Goal: Task Accomplishment & Management: Manage account settings

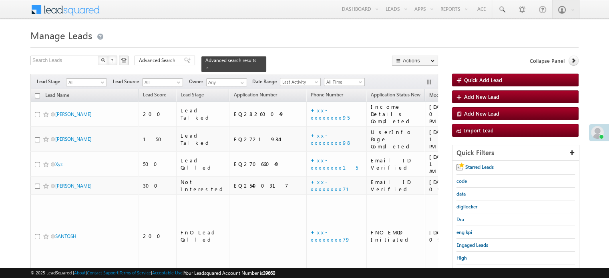
scroll to position [80, 0]
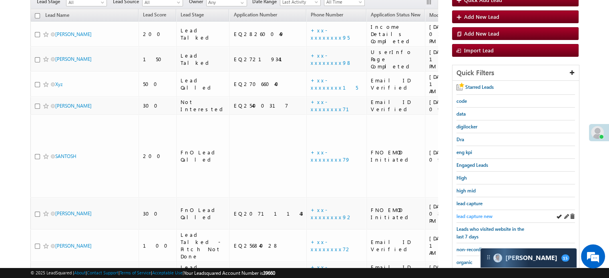
click at [481, 213] on span "lead capture new" at bounding box center [474, 216] width 36 height 6
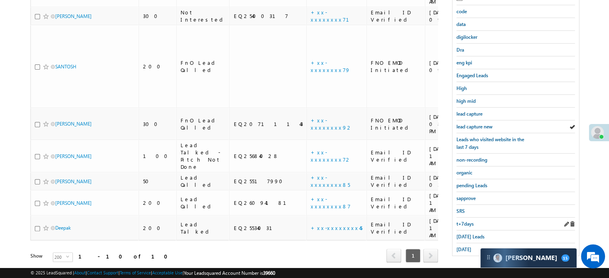
scroll to position [172, 0]
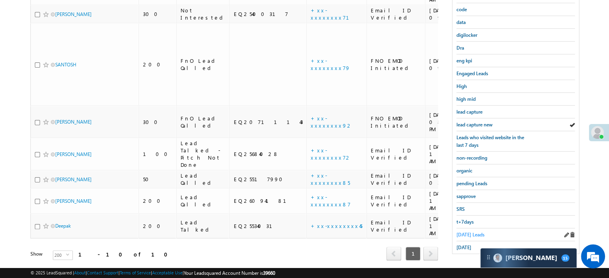
click at [469, 232] on span "[DATE] Leads" at bounding box center [470, 235] width 28 height 6
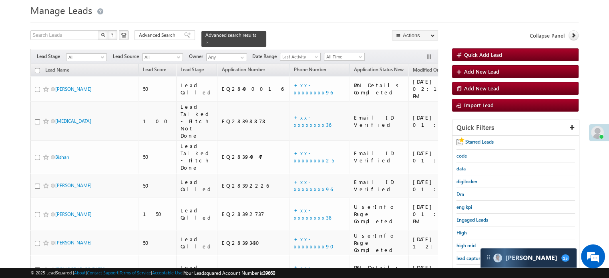
scroll to position [0, 0]
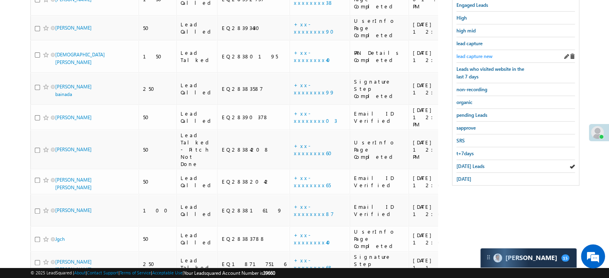
scroll to position [160, 0]
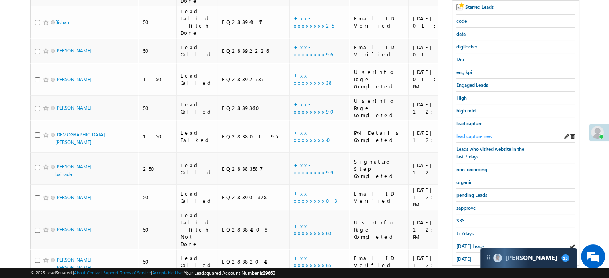
click at [484, 136] on span "lead capture new" at bounding box center [474, 136] width 36 height 6
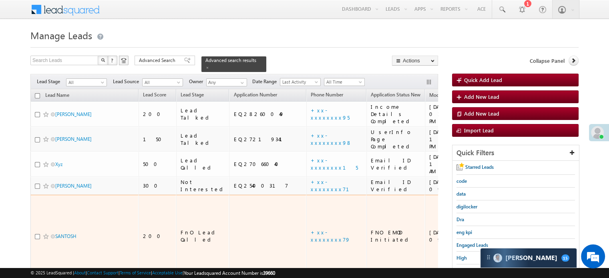
scroll to position [80, 0]
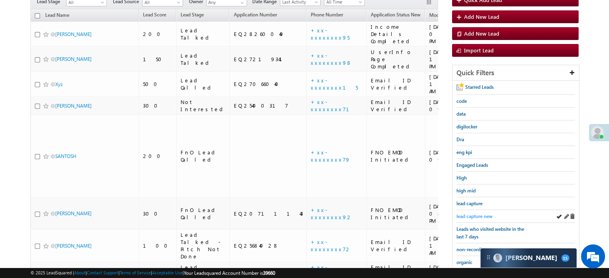
click at [475, 214] on span "lead capture new" at bounding box center [474, 216] width 36 height 6
click at [468, 216] on span "lead capture new" at bounding box center [474, 216] width 36 height 6
click at [475, 217] on span "lead capture new" at bounding box center [474, 216] width 36 height 6
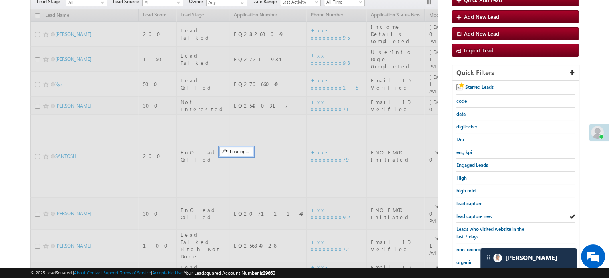
click at [475, 213] on span "lead capture new" at bounding box center [474, 216] width 36 height 6
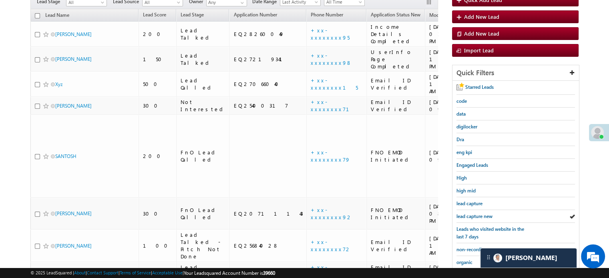
click at [475, 213] on span "lead capture new" at bounding box center [474, 216] width 36 height 6
click at [474, 215] on span "lead capture new" at bounding box center [474, 216] width 36 height 6
click at [475, 216] on span "lead capture new" at bounding box center [474, 216] width 36 height 6
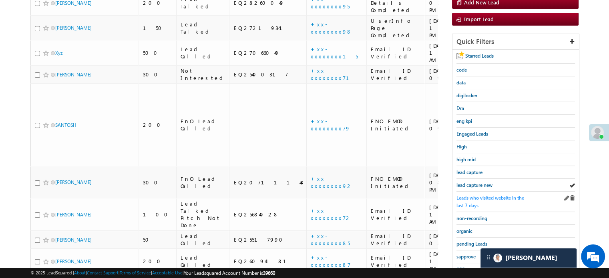
scroll to position [120, 0]
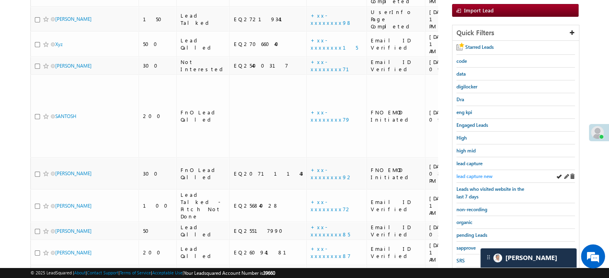
click at [470, 173] on span "lead capture new" at bounding box center [474, 176] width 36 height 6
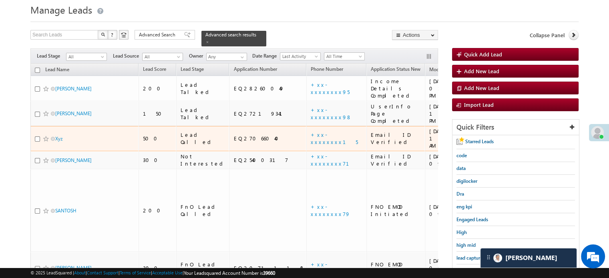
scroll to position [80, 0]
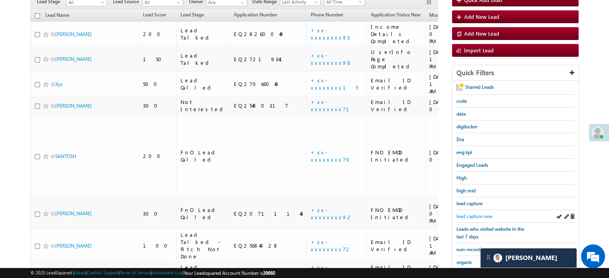
click at [468, 213] on span "lead capture new" at bounding box center [474, 216] width 36 height 6
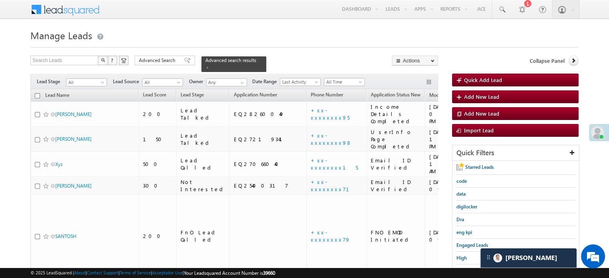
scroll to position [120, 0]
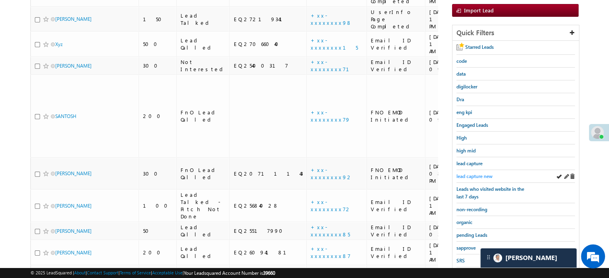
click at [477, 173] on span "lead capture new" at bounding box center [474, 176] width 36 height 6
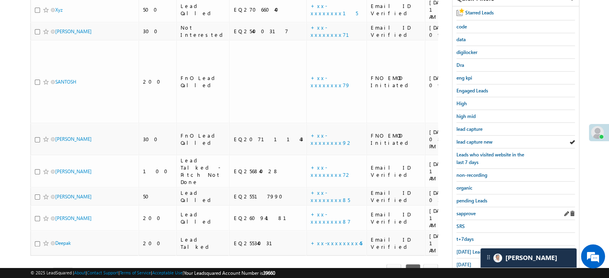
scroll to position [160, 0]
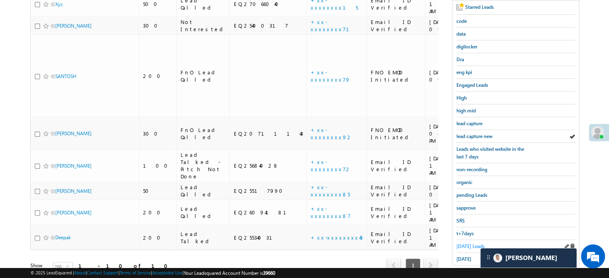
click at [466, 245] on span "[DATE] Leads" at bounding box center [470, 246] width 28 height 6
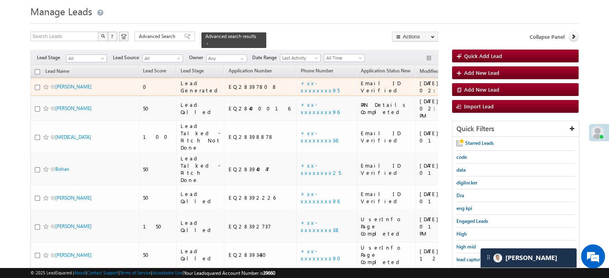
scroll to position [80, 0]
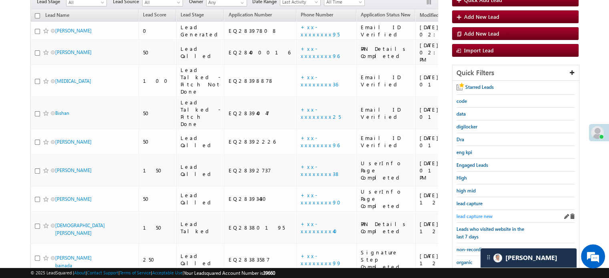
click at [472, 213] on span "lead capture new" at bounding box center [474, 216] width 36 height 6
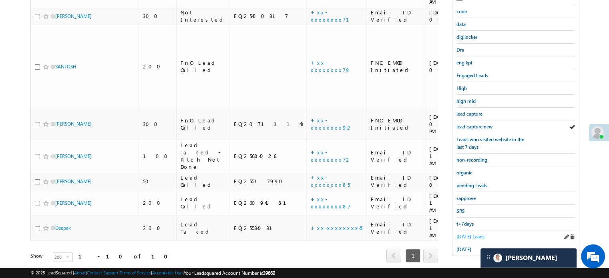
scroll to position [172, 0]
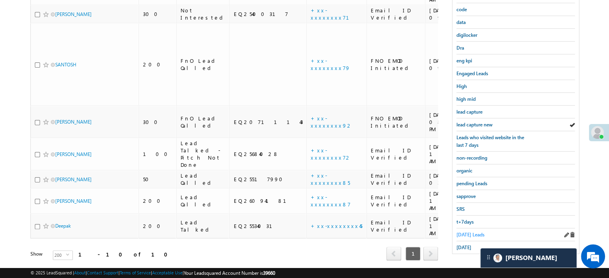
click at [468, 232] on span "[DATE] Leads" at bounding box center [470, 235] width 28 height 6
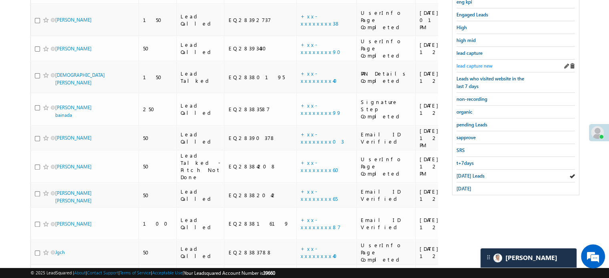
scroll to position [111, 0]
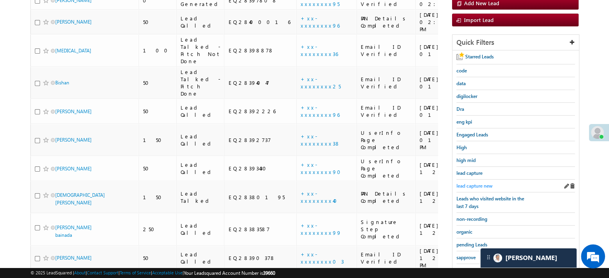
click at [477, 185] on span "lead capture new" at bounding box center [474, 186] width 36 height 6
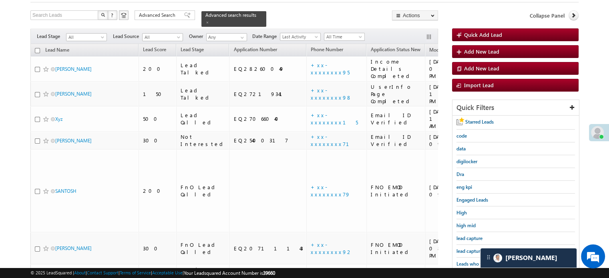
scroll to position [80, 0]
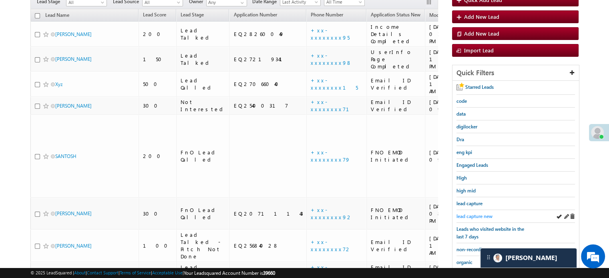
click at [471, 213] on span "lead capture new" at bounding box center [474, 216] width 36 height 6
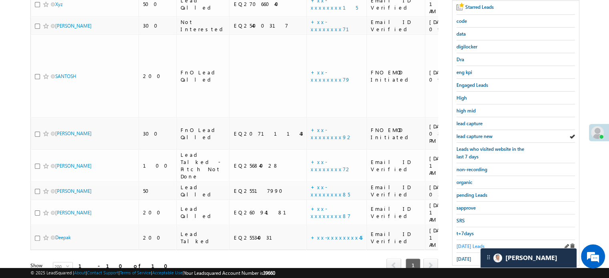
click at [462, 245] on span "[DATE] Leads" at bounding box center [470, 246] width 28 height 6
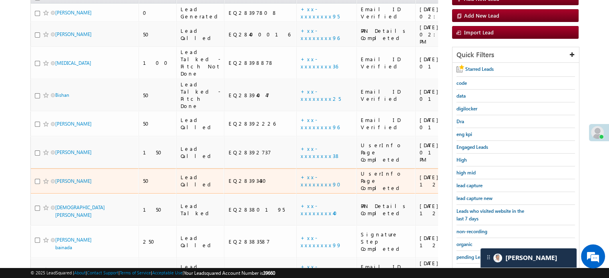
scroll to position [120, 0]
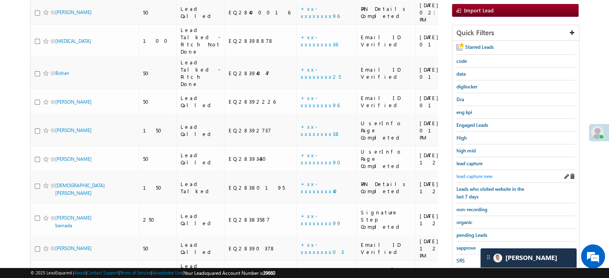
click at [460, 176] on span "lead capture new" at bounding box center [474, 176] width 36 height 6
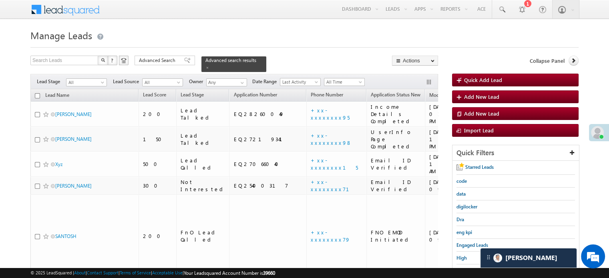
scroll to position [160, 0]
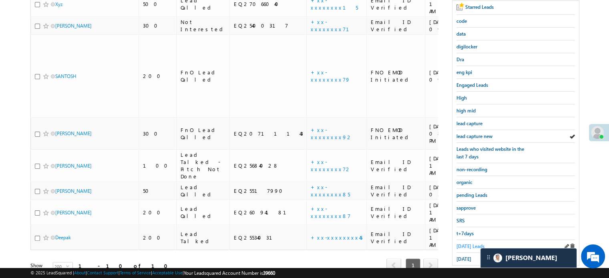
click at [471, 243] on span "[DATE] Leads" at bounding box center [470, 246] width 28 height 6
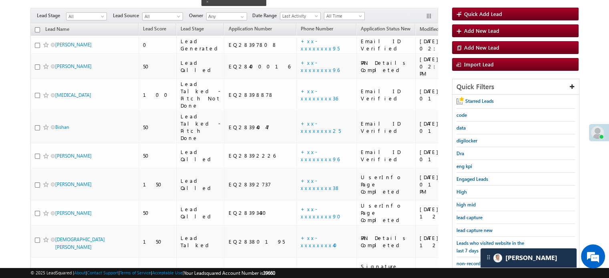
scroll to position [80, 0]
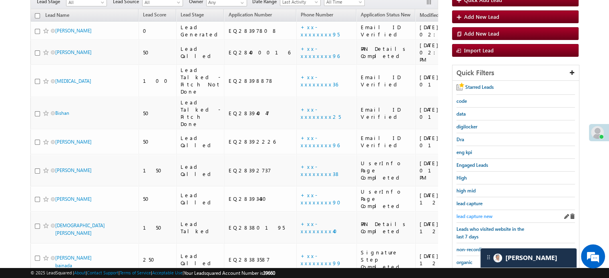
click at [464, 213] on span "lead capture new" at bounding box center [474, 216] width 36 height 6
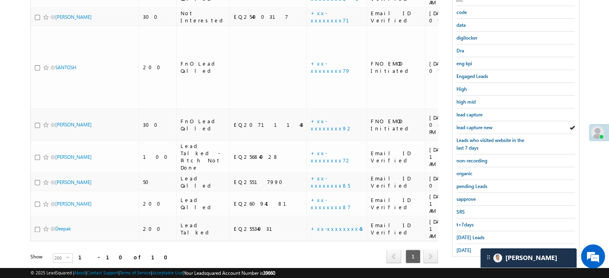
scroll to position [172, 0]
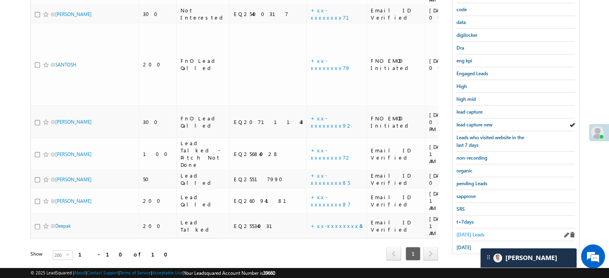
click at [462, 232] on span "[DATE] Leads" at bounding box center [470, 235] width 28 height 6
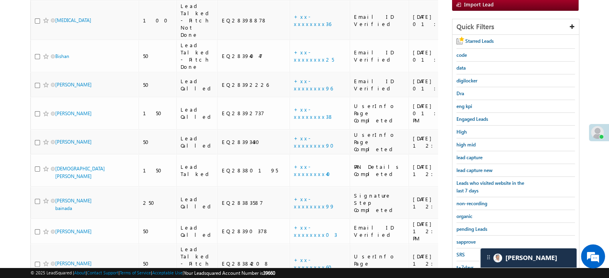
scroll to position [88, 0]
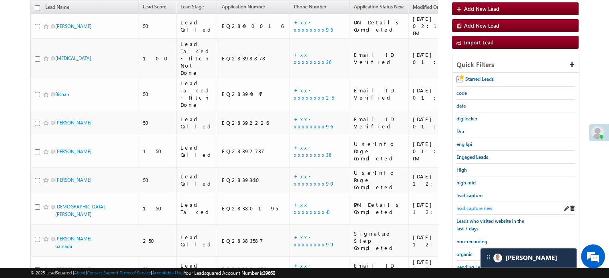
click at [470, 206] on span "lead capture new" at bounding box center [474, 208] width 36 height 6
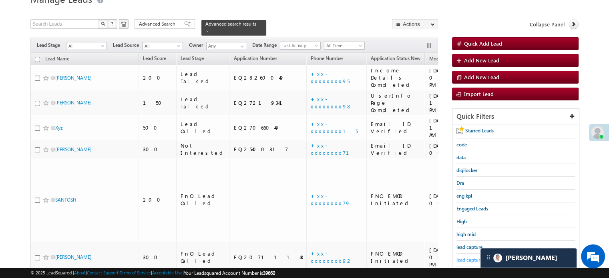
scroll to position [80, 0]
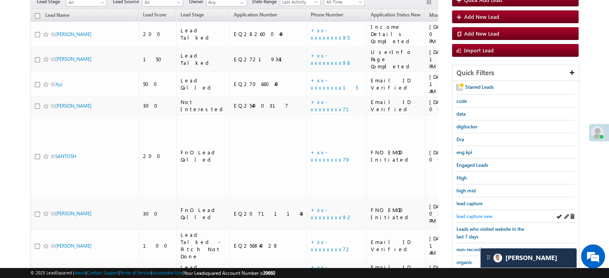
click at [481, 216] on span "lead capture new" at bounding box center [474, 216] width 36 height 6
click at [469, 213] on span "lead capture new" at bounding box center [474, 216] width 36 height 6
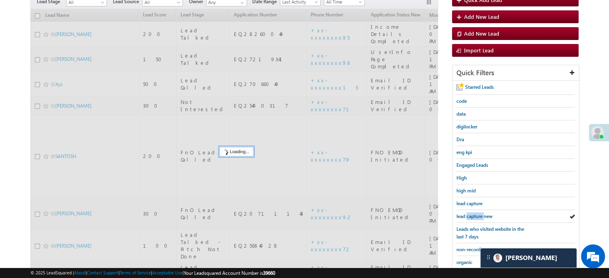
click at [469, 213] on span "lead capture new" at bounding box center [474, 216] width 36 height 6
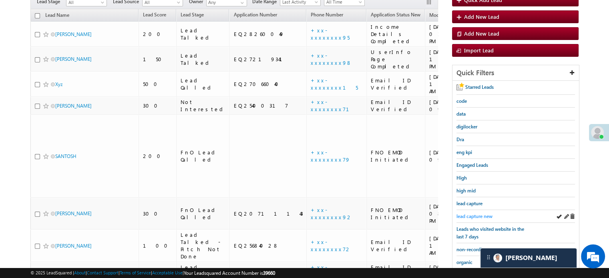
click at [468, 213] on span "lead capture new" at bounding box center [474, 216] width 36 height 6
click at [470, 215] on span "lead capture new" at bounding box center [474, 216] width 36 height 6
click at [480, 213] on span "lead capture new" at bounding box center [474, 216] width 36 height 6
click at [472, 215] on span "lead capture new" at bounding box center [474, 216] width 36 height 6
click at [474, 213] on span "lead capture new" at bounding box center [474, 216] width 36 height 6
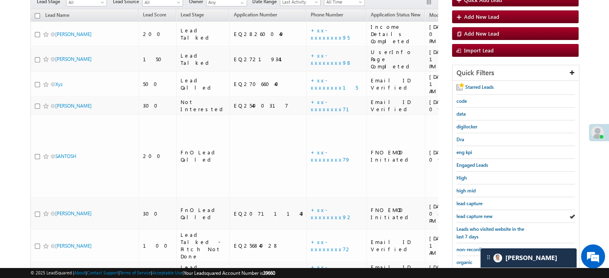
click at [474, 213] on span "lead capture new" at bounding box center [474, 216] width 36 height 6
click at [469, 214] on span "lead capture new" at bounding box center [474, 216] width 36 height 6
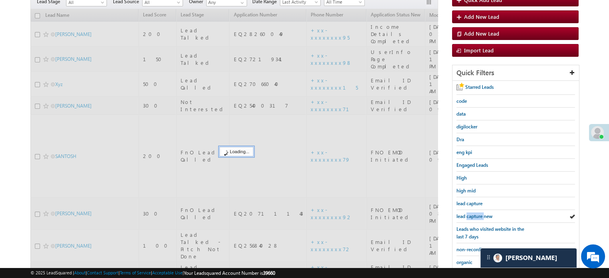
click at [469, 214] on span "lead capture new" at bounding box center [474, 216] width 36 height 6
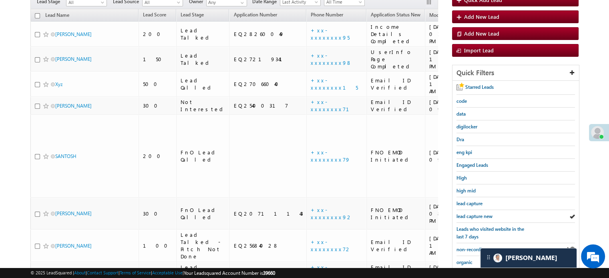
scroll to position [172, 0]
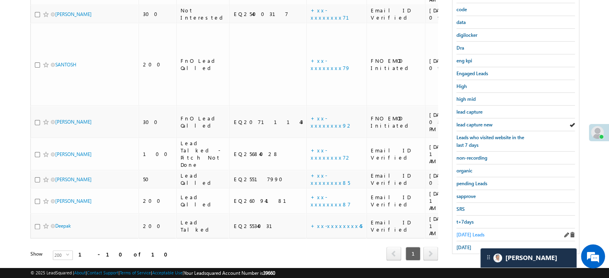
click at [462, 235] on link "[DATE] Leads" at bounding box center [470, 235] width 28 height 8
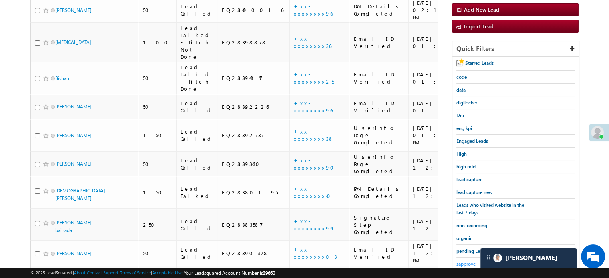
scroll to position [52, 0]
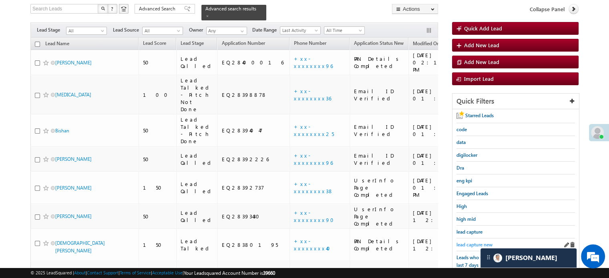
click at [470, 242] on span "lead capture new" at bounding box center [474, 245] width 36 height 6
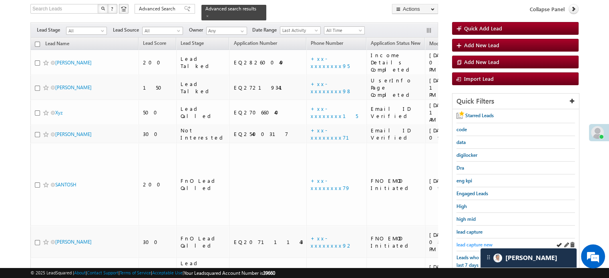
click at [463, 242] on span "lead capture new" at bounding box center [474, 245] width 36 height 6
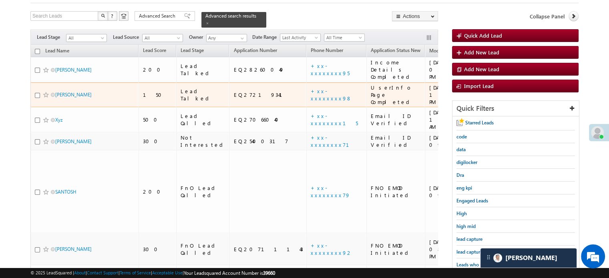
scroll to position [92, 0]
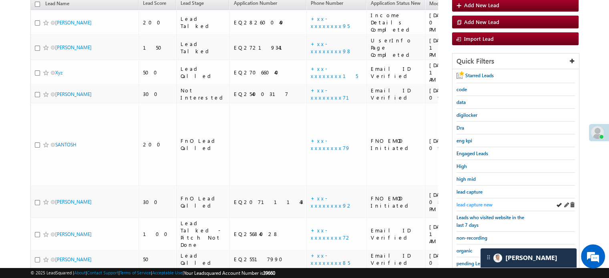
click at [476, 202] on span "lead capture new" at bounding box center [474, 205] width 36 height 6
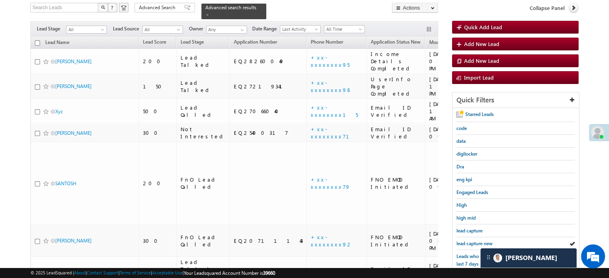
scroll to position [132, 0]
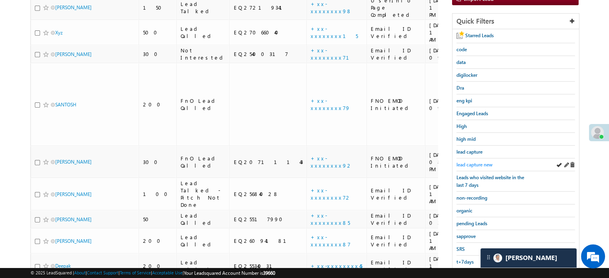
click at [471, 162] on span "lead capture new" at bounding box center [474, 165] width 36 height 6
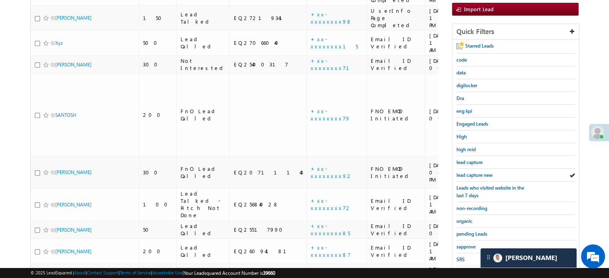
scroll to position [172, 0]
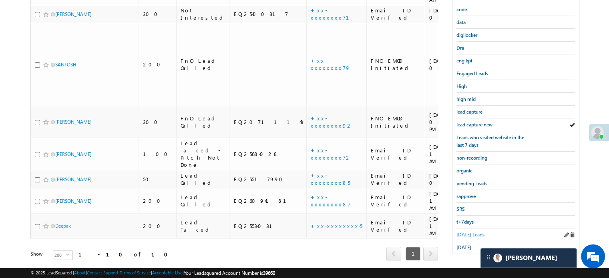
click at [456, 232] on span "[DATE] Leads" at bounding box center [470, 235] width 28 height 6
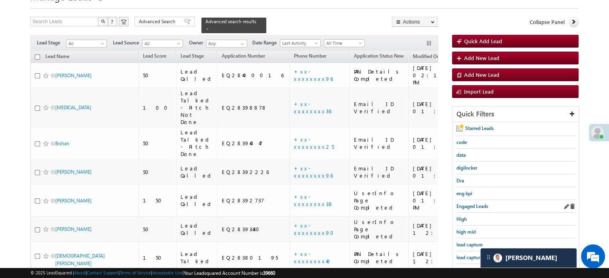
scroll to position [80, 0]
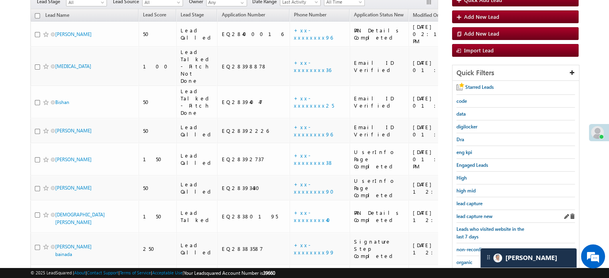
click at [461, 218] on div "lead capture new" at bounding box center [515, 216] width 119 height 13
click at [465, 213] on span "lead capture new" at bounding box center [474, 216] width 36 height 6
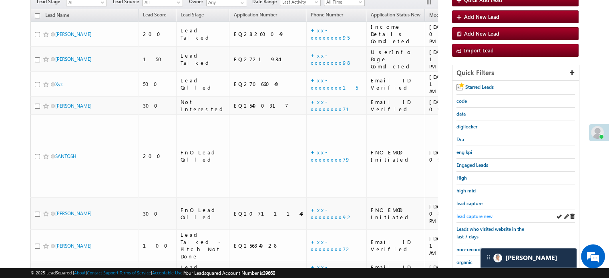
click at [484, 214] on span "lead capture new" at bounding box center [474, 216] width 36 height 6
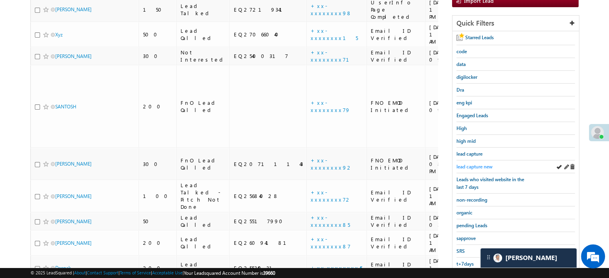
scroll to position [172, 0]
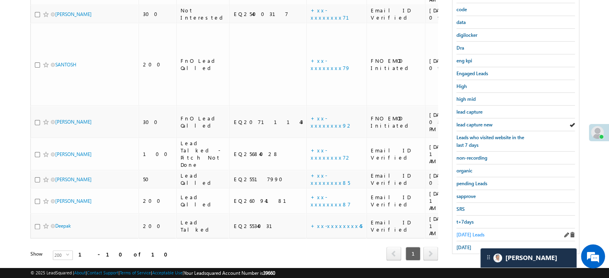
click at [459, 232] on span "[DATE] Leads" at bounding box center [470, 235] width 28 height 6
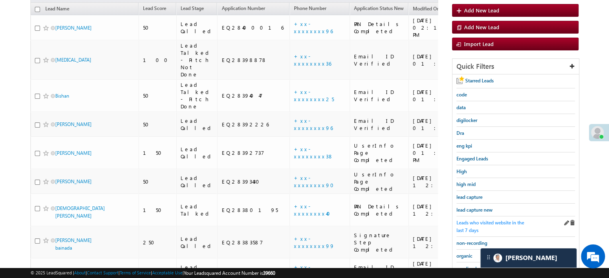
scroll to position [92, 0]
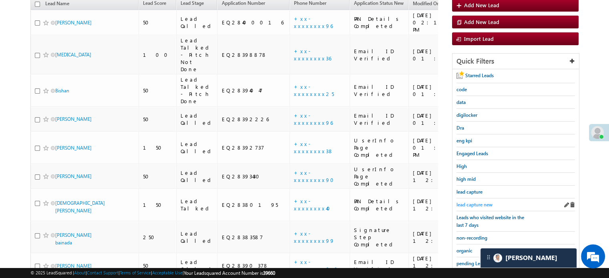
click at [467, 202] on span "lead capture new" at bounding box center [474, 205] width 36 height 6
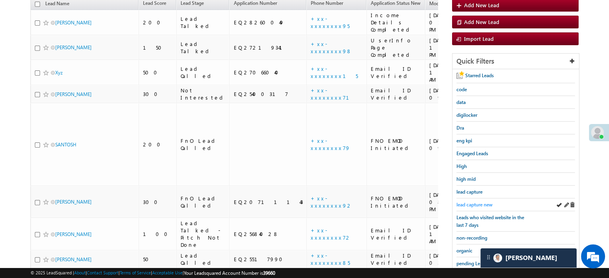
click at [480, 202] on span "lead capture new" at bounding box center [474, 205] width 36 height 6
click at [470, 199] on div "lead capture new" at bounding box center [515, 205] width 119 height 13
click at [472, 203] on span "lead capture new" at bounding box center [474, 205] width 36 height 6
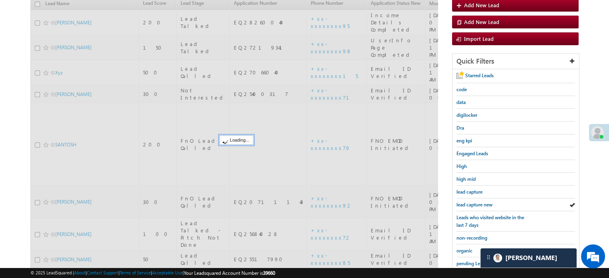
click at [472, 203] on span "lead capture new" at bounding box center [474, 205] width 36 height 6
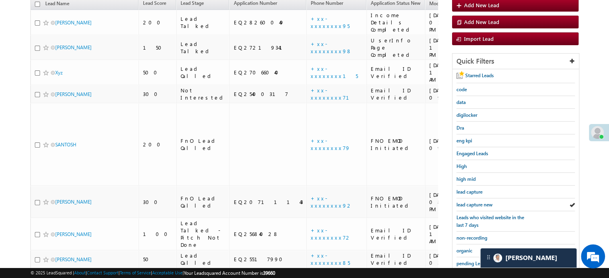
click at [472, 203] on span "lead capture new" at bounding box center [474, 205] width 36 height 6
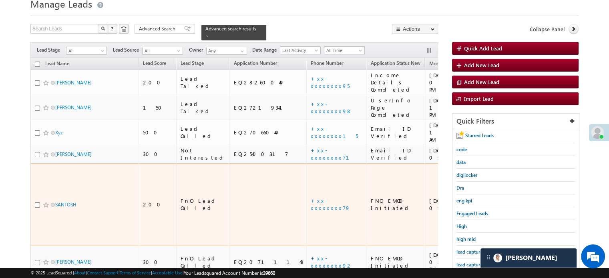
scroll to position [80, 0]
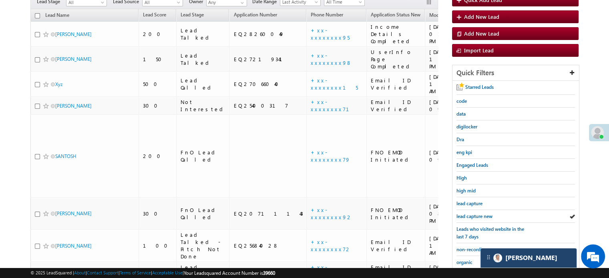
click at [541, 258] on div "[PERSON_NAME]" at bounding box center [528, 258] width 96 height 19
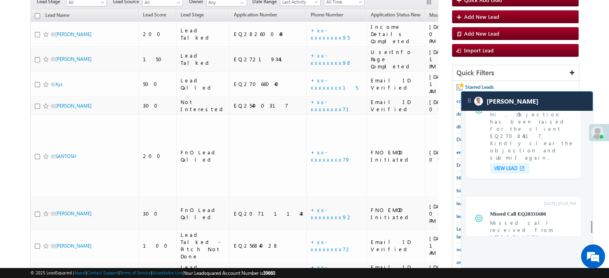
scroll to position [3106, 0]
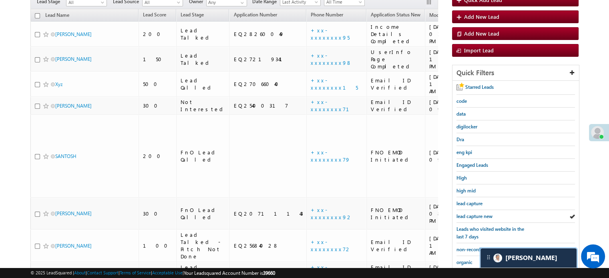
scroll to position [3238, 0]
click at [477, 213] on span "lead capture new" at bounding box center [474, 216] width 36 height 6
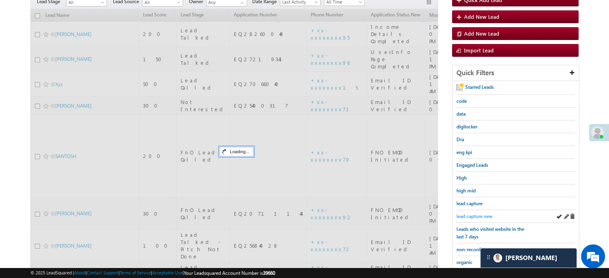
click at [478, 213] on span "lead capture new" at bounding box center [474, 216] width 36 height 6
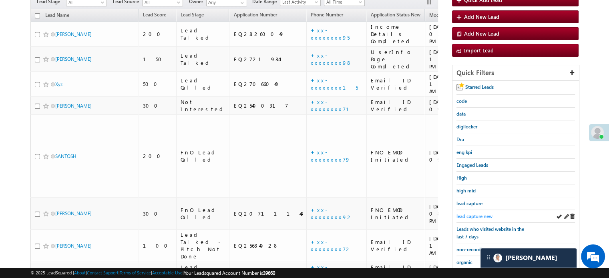
click at [472, 213] on span "lead capture new" at bounding box center [474, 216] width 36 height 6
click at [470, 213] on span "lead capture new" at bounding box center [474, 216] width 36 height 6
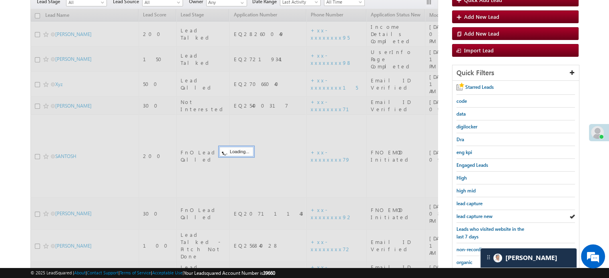
click at [470, 213] on span "lead capture new" at bounding box center [474, 216] width 36 height 6
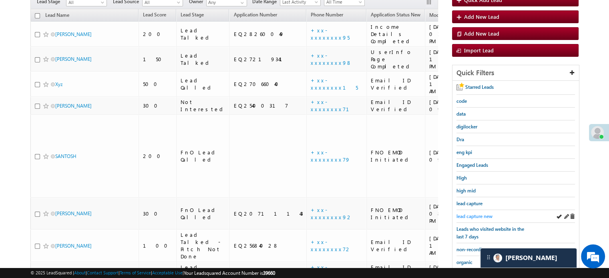
click at [462, 213] on span "lead capture new" at bounding box center [474, 216] width 36 height 6
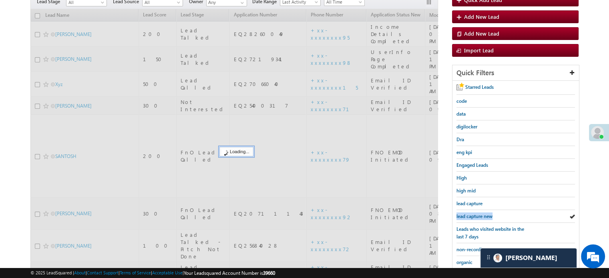
click at [462, 213] on span "lead capture new" at bounding box center [474, 216] width 36 height 6
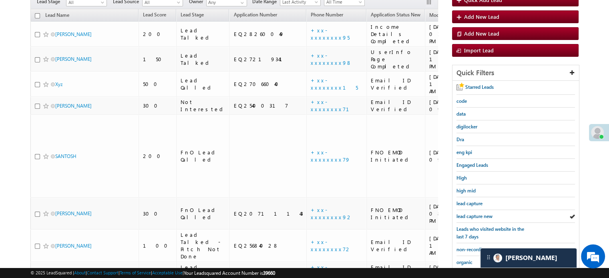
click at [462, 213] on span "lead capture new" at bounding box center [474, 216] width 36 height 6
click at [465, 215] on span "lead capture new" at bounding box center [474, 216] width 36 height 6
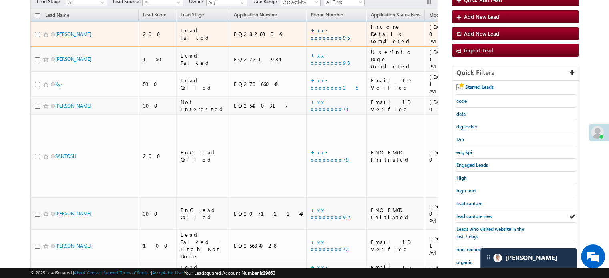
click at [311, 27] on link "+xx-xxxxxxxx95" at bounding box center [330, 34] width 39 height 14
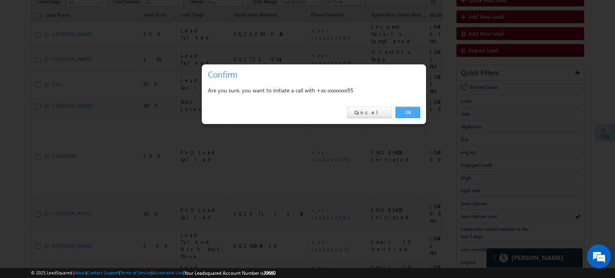
click at [403, 110] on link "OK" at bounding box center [408, 112] width 24 height 11
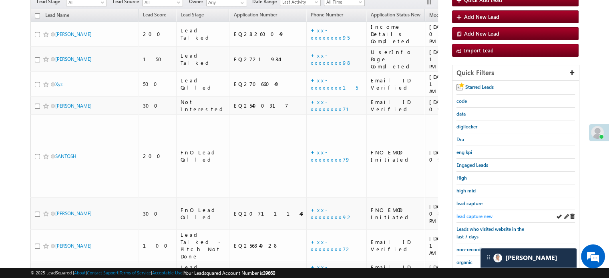
click at [474, 216] on span "lead capture new" at bounding box center [474, 216] width 36 height 6
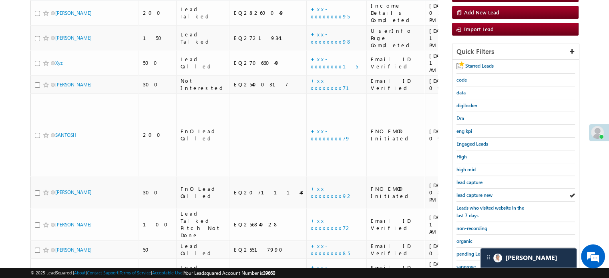
scroll to position [80, 0]
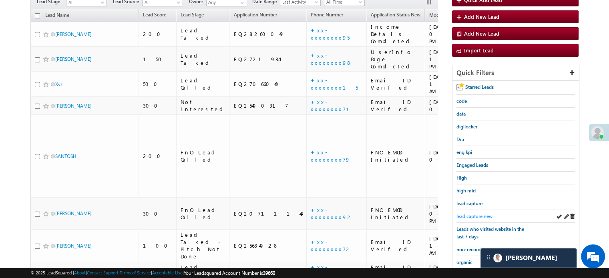
click at [477, 213] on span "lead capture new" at bounding box center [474, 216] width 36 height 6
click at [467, 214] on span "lead capture new" at bounding box center [474, 216] width 36 height 6
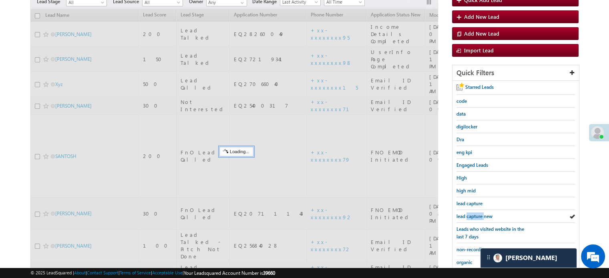
click at [467, 214] on span "lead capture new" at bounding box center [474, 216] width 36 height 6
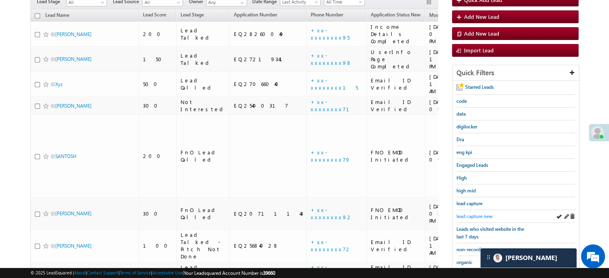
click at [468, 213] on span "lead capture new" at bounding box center [474, 216] width 36 height 6
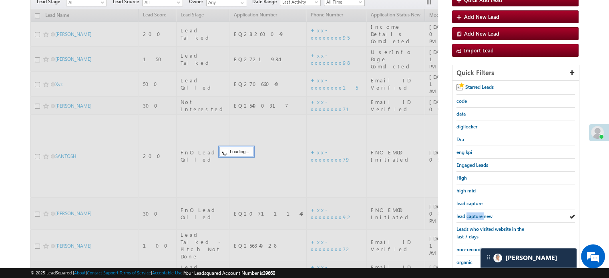
click at [468, 213] on span "lead capture new" at bounding box center [474, 216] width 36 height 6
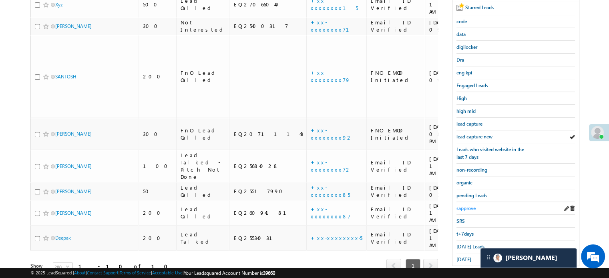
scroll to position [172, 0]
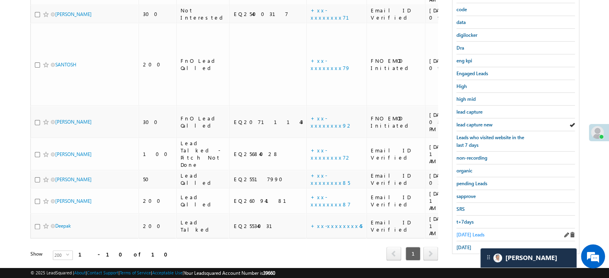
click at [460, 232] on span "[DATE] Leads" at bounding box center [470, 235] width 28 height 6
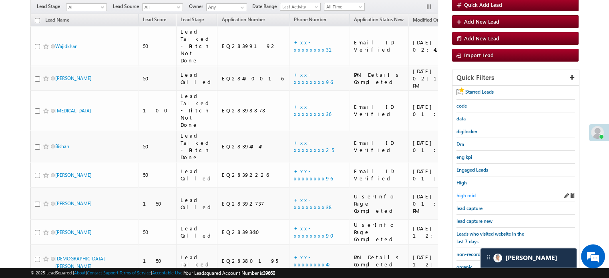
scroll to position [84, 0]
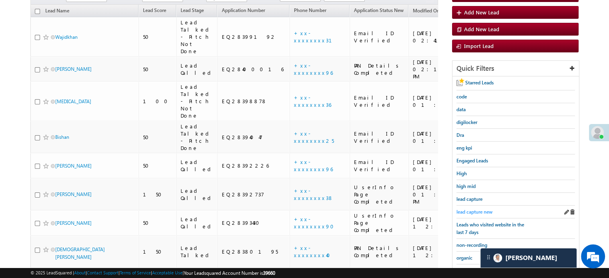
click at [468, 210] on span "lead capture new" at bounding box center [474, 212] width 36 height 6
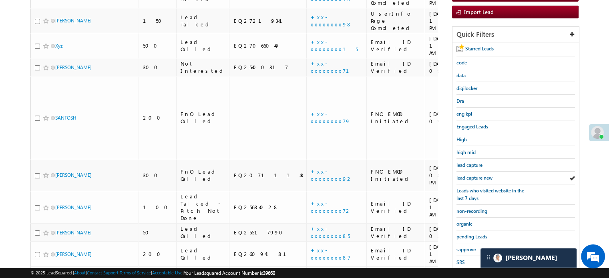
scroll to position [120, 0]
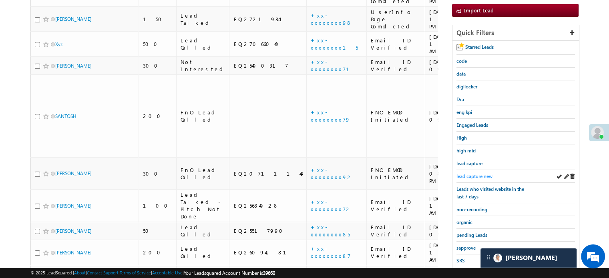
click at [471, 176] on span "lead capture new" at bounding box center [474, 176] width 36 height 6
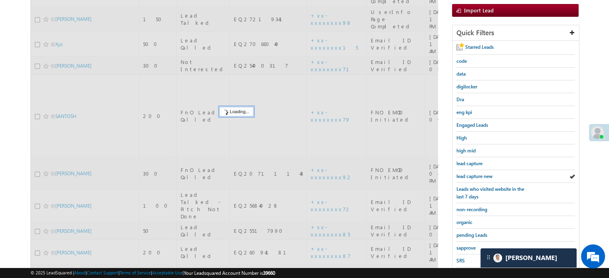
click at [471, 176] on span "lead capture new" at bounding box center [474, 176] width 36 height 6
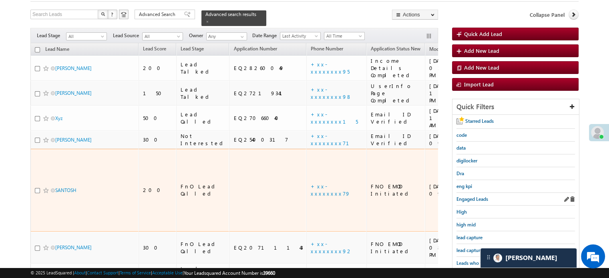
scroll to position [80, 0]
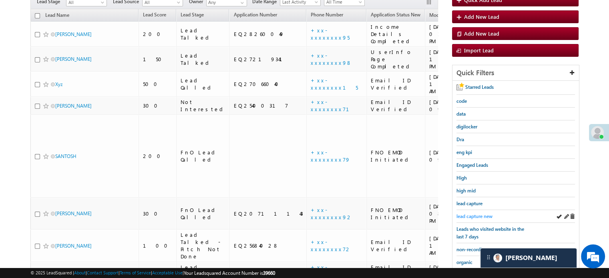
click at [480, 214] on span "lead capture new" at bounding box center [474, 216] width 36 height 6
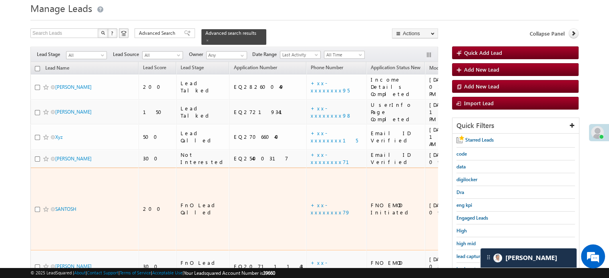
scroll to position [40, 0]
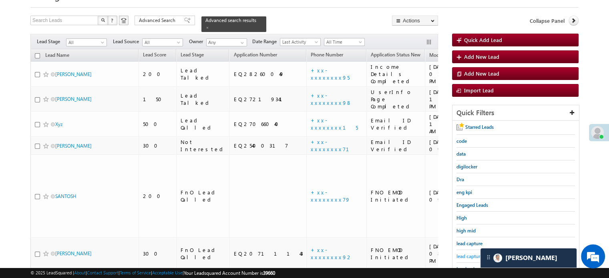
click at [459, 256] on span "lead capture new" at bounding box center [474, 256] width 36 height 6
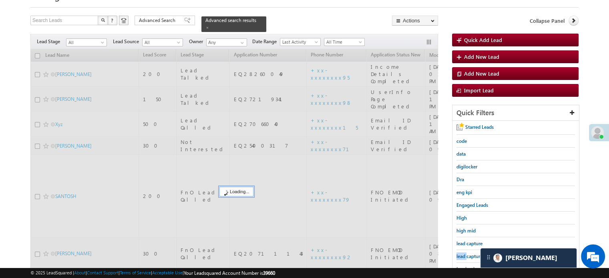
click at [459, 256] on span "lead capture new" at bounding box center [474, 256] width 36 height 6
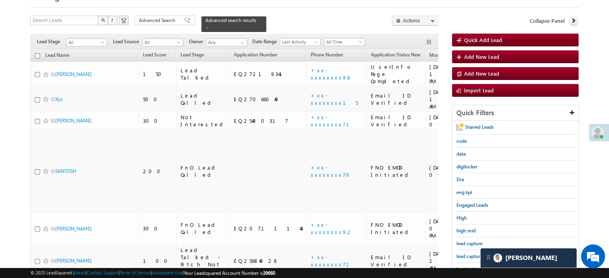
click at [459, 256] on span "lead capture new" at bounding box center [474, 256] width 36 height 6
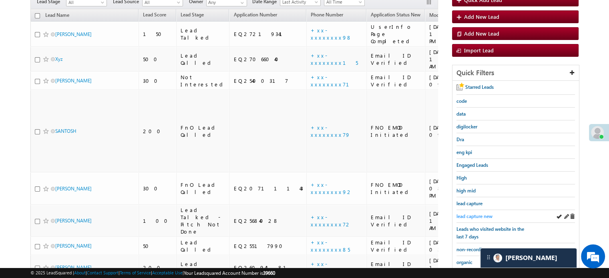
click at [479, 217] on span "lead capture new" at bounding box center [474, 216] width 36 height 6
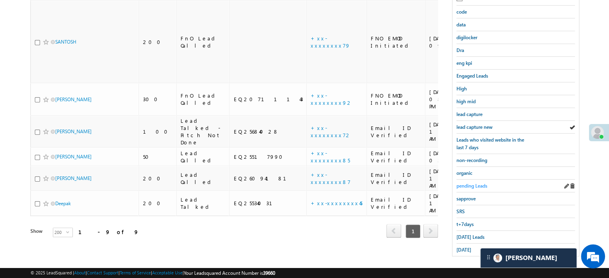
scroll to position [172, 0]
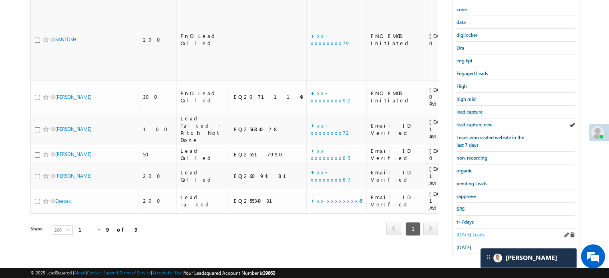
click at [466, 232] on span "[DATE] Leads" at bounding box center [470, 235] width 28 height 6
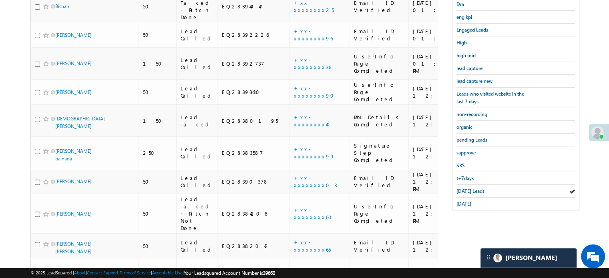
scroll to position [165, 0]
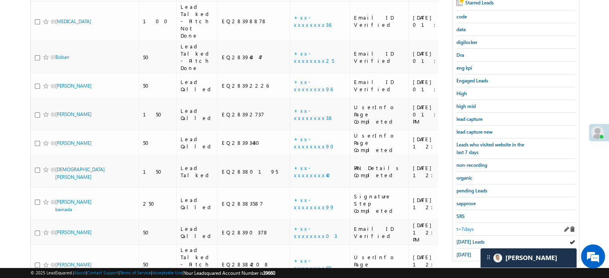
click at [457, 226] on span "t+7days" at bounding box center [464, 229] width 17 height 6
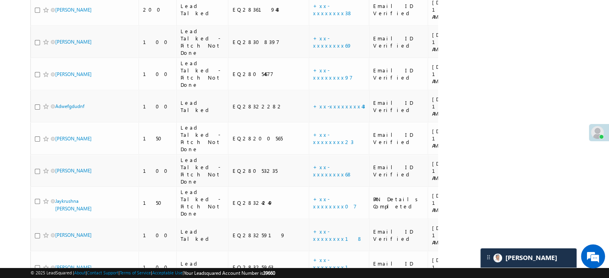
scroll to position [3134, 0]
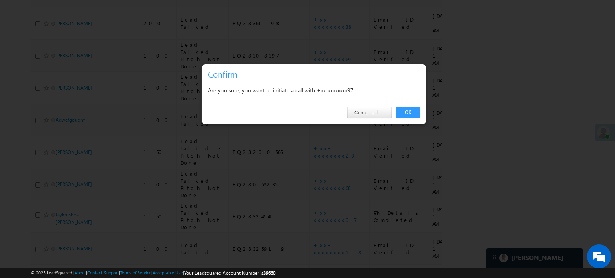
drag, startPoint x: 410, startPoint y: 115, endPoint x: 368, endPoint y: 133, distance: 45.1
click at [410, 116] on link "OK" at bounding box center [408, 112] width 24 height 11
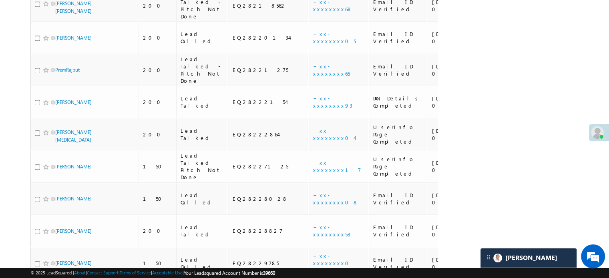
scroll to position [4677, 0]
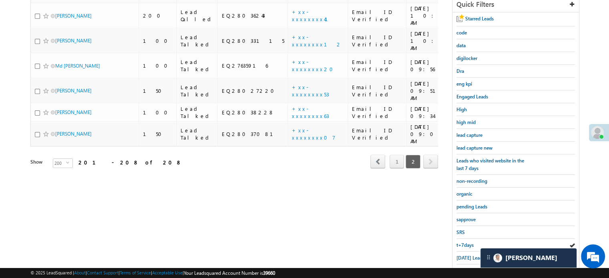
scroll to position [172, 0]
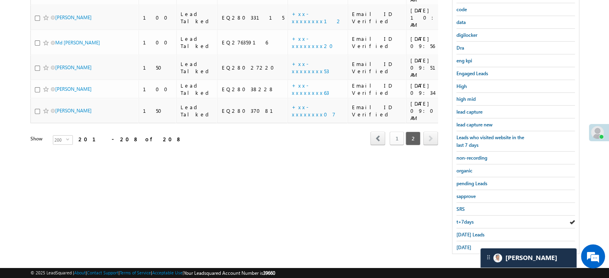
click at [396, 132] on link "1" at bounding box center [397, 139] width 14 height 14
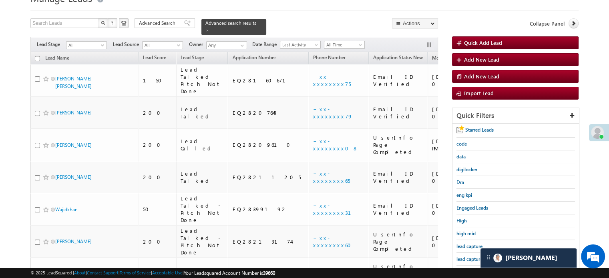
scroll to position [80, 0]
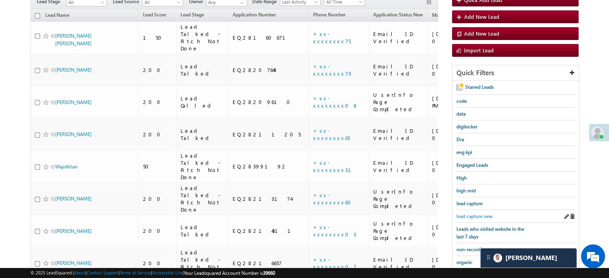
click at [484, 213] on span "lead capture new" at bounding box center [474, 216] width 36 height 6
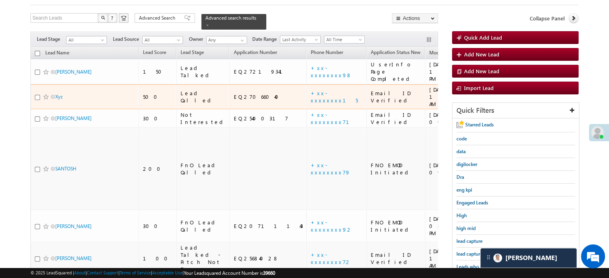
scroll to position [120, 0]
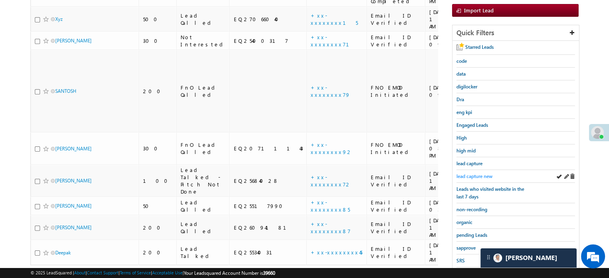
click at [473, 173] on span "lead capture new" at bounding box center [474, 176] width 36 height 6
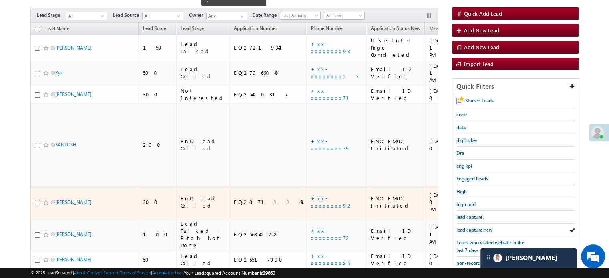
scroll to position [80, 0]
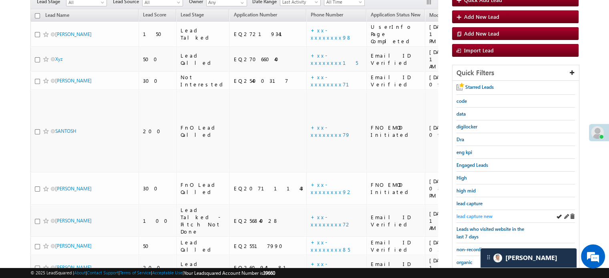
click at [472, 217] on span "lead capture new" at bounding box center [474, 216] width 36 height 6
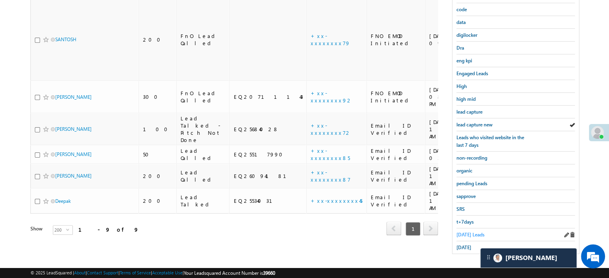
click at [474, 234] on span "[DATE] Leads" at bounding box center [470, 235] width 28 height 6
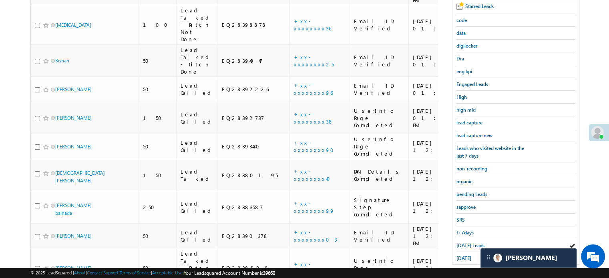
scroll to position [212, 0]
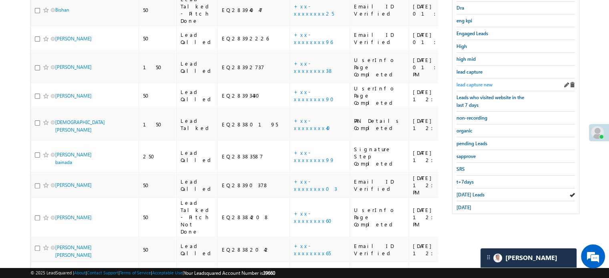
click at [476, 84] on span "lead capture new" at bounding box center [474, 85] width 36 height 6
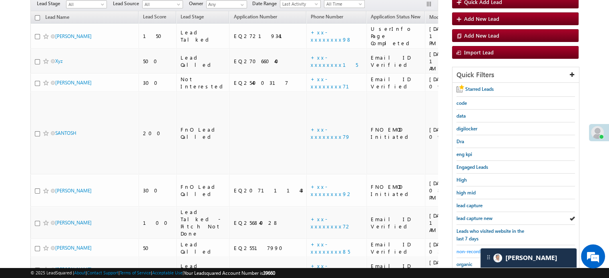
scroll to position [92, 0]
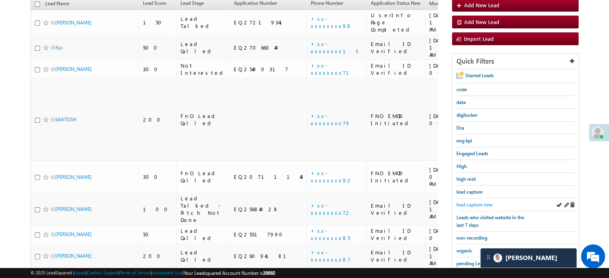
click at [470, 202] on span "lead capture new" at bounding box center [474, 205] width 36 height 6
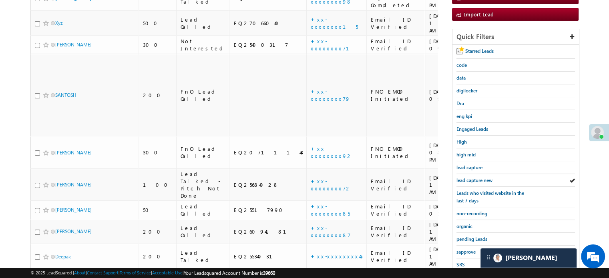
scroll to position [120, 0]
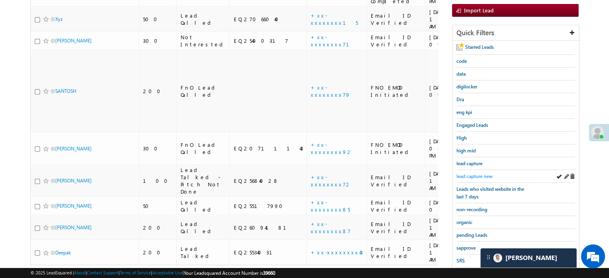
click at [463, 174] on span "lead capture new" at bounding box center [474, 176] width 36 height 6
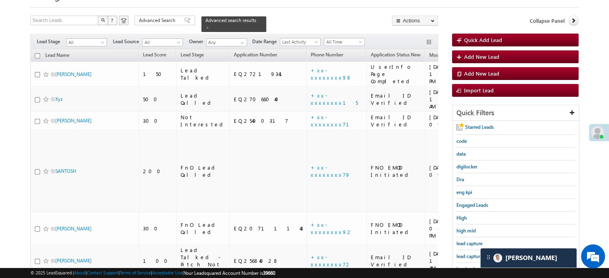
scroll to position [160, 0]
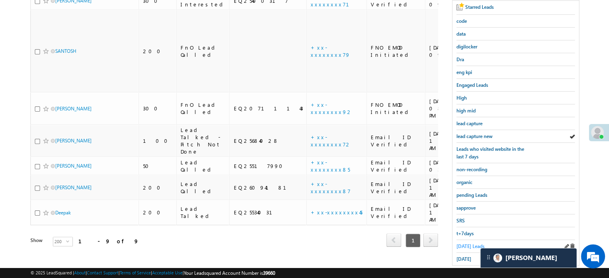
click at [473, 244] on span "[DATE] Leads" at bounding box center [470, 246] width 28 height 6
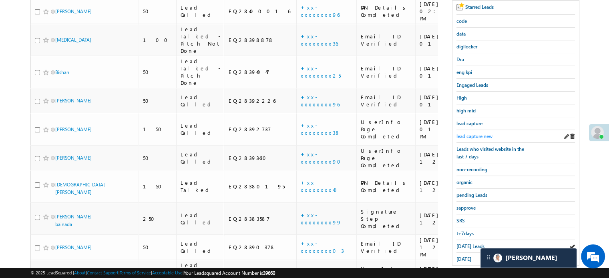
click at [479, 135] on span "lead capture new" at bounding box center [474, 136] width 36 height 6
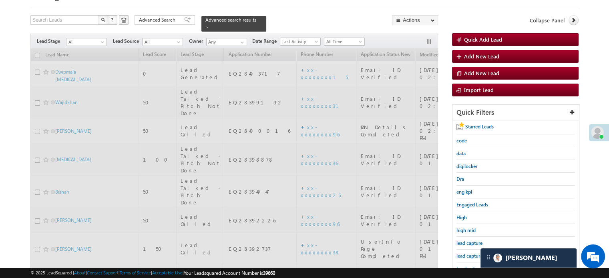
scroll to position [40, 0]
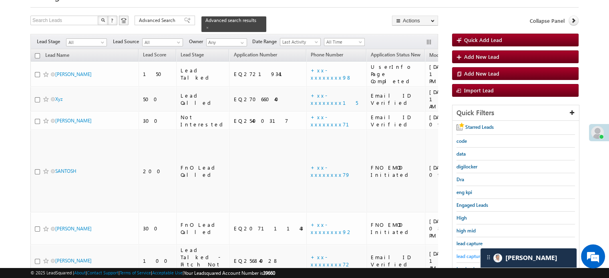
click at [466, 257] on span "lead capture new" at bounding box center [474, 256] width 36 height 6
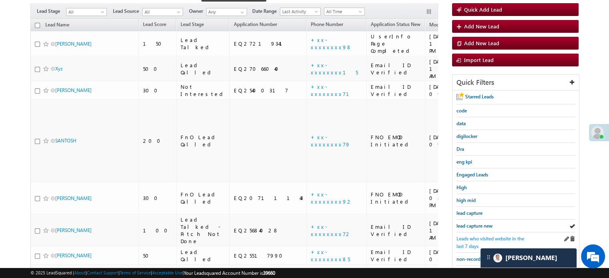
scroll to position [120, 0]
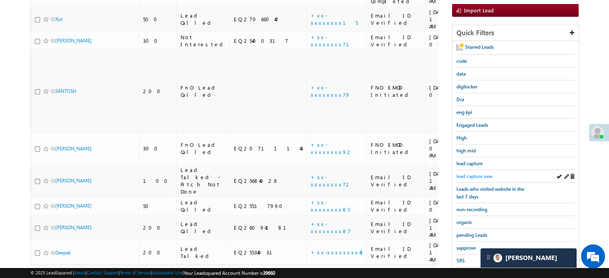
click at [476, 177] on span "lead capture new" at bounding box center [474, 176] width 36 height 6
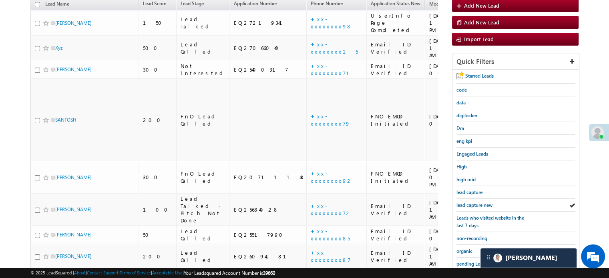
scroll to position [160, 0]
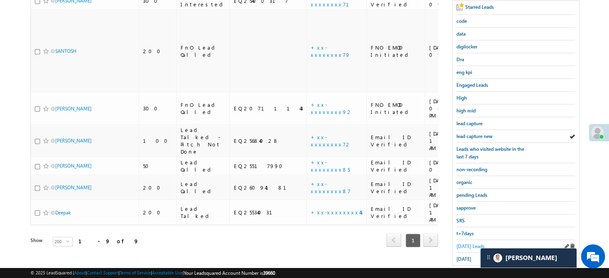
click at [463, 243] on span "[DATE] Leads" at bounding box center [470, 246] width 28 height 6
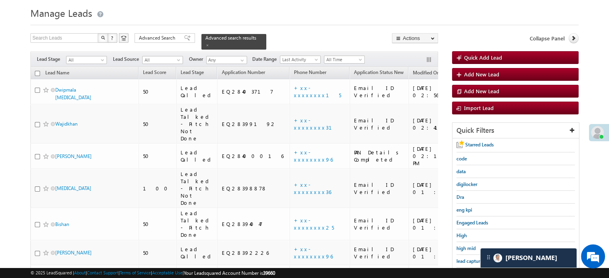
scroll to position [62, 0]
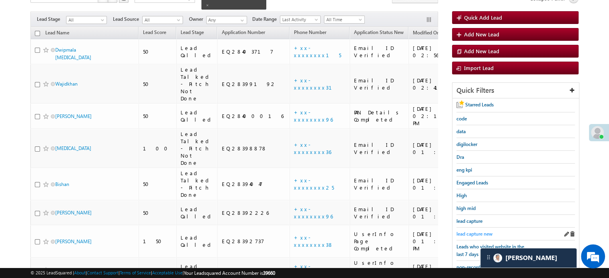
click at [469, 231] on span "lead capture new" at bounding box center [474, 234] width 36 height 6
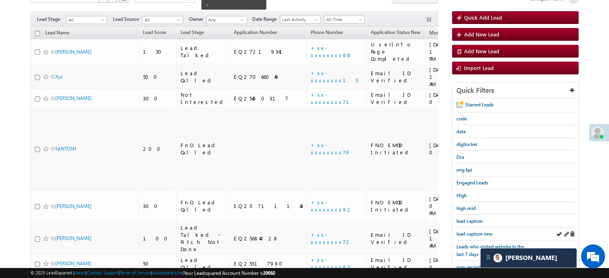
click at [474, 237] on div "lead capture new" at bounding box center [515, 234] width 119 height 13
click at [469, 232] on span "lead capture new" at bounding box center [474, 234] width 36 height 6
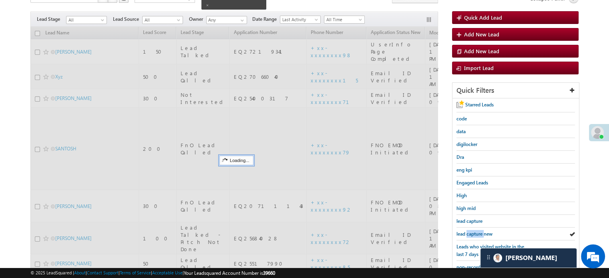
click at [469, 232] on span "lead capture new" at bounding box center [474, 234] width 36 height 6
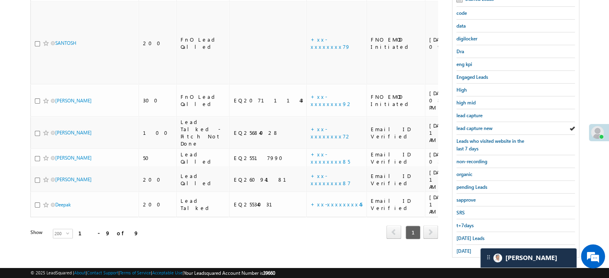
scroll to position [172, 0]
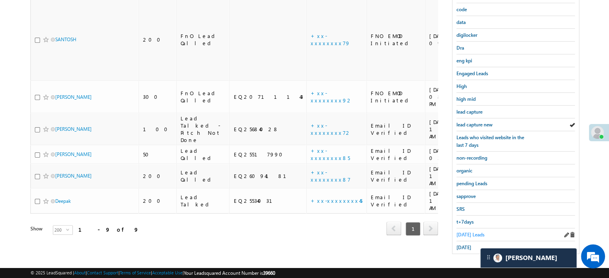
click at [469, 232] on span "[DATE] Leads" at bounding box center [470, 235] width 28 height 6
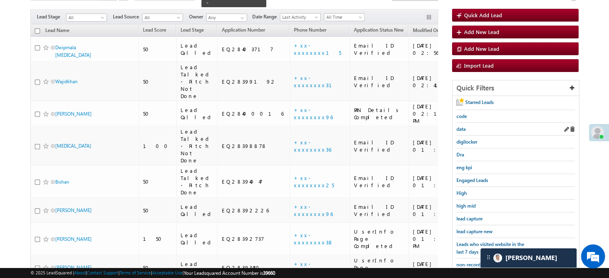
scroll to position [113, 0]
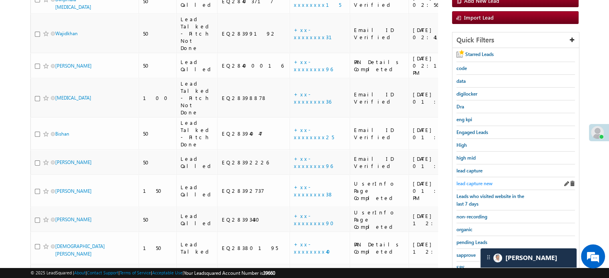
click at [463, 181] on span "lead capture new" at bounding box center [474, 184] width 36 height 6
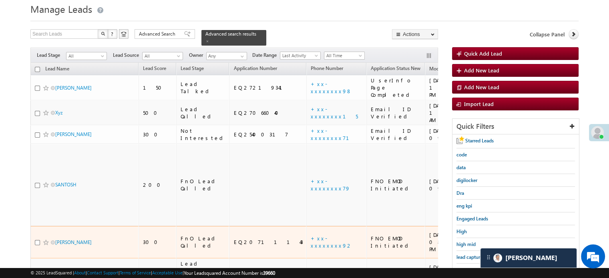
scroll to position [80, 0]
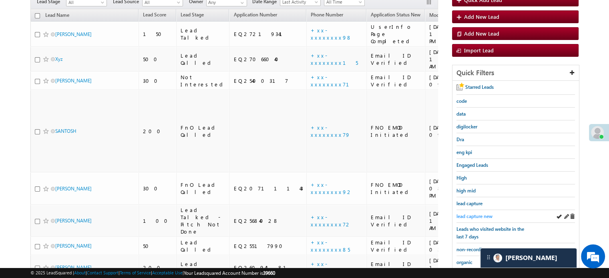
click at [475, 213] on span "lead capture new" at bounding box center [474, 216] width 36 height 6
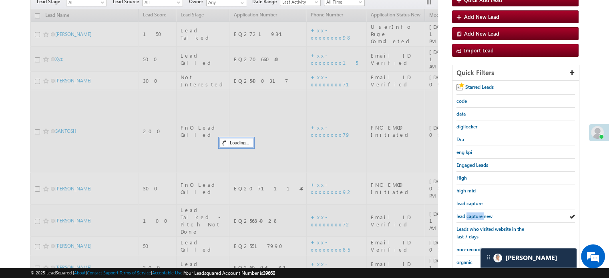
click at [475, 213] on span "lead capture new" at bounding box center [474, 216] width 36 height 6
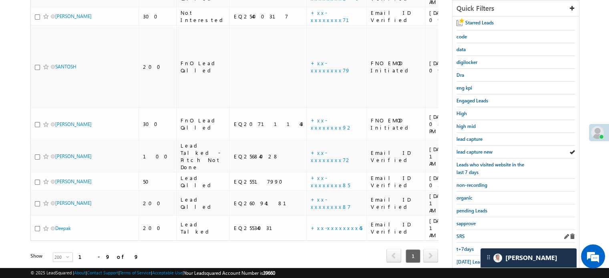
scroll to position [172, 0]
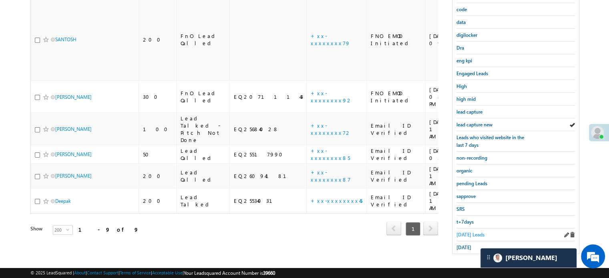
click at [470, 232] on span "[DATE] Leads" at bounding box center [470, 235] width 28 height 6
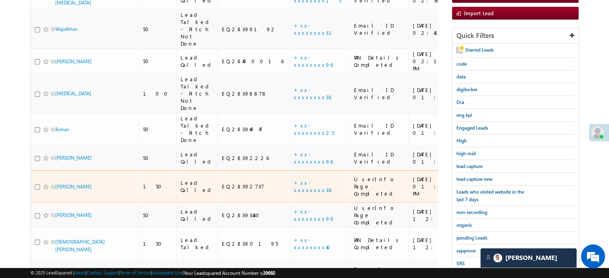
scroll to position [132, 0]
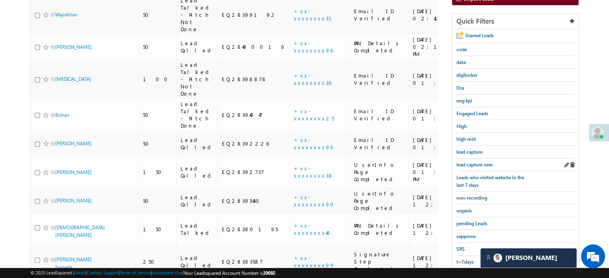
drag, startPoint x: 468, startPoint y: 155, endPoint x: 476, endPoint y: 158, distance: 8.9
click at [468, 155] on div "lead capture" at bounding box center [515, 152] width 119 height 13
click at [476, 159] on div "lead capture new" at bounding box center [515, 165] width 119 height 13
click at [477, 162] on span "lead capture new" at bounding box center [474, 165] width 36 height 6
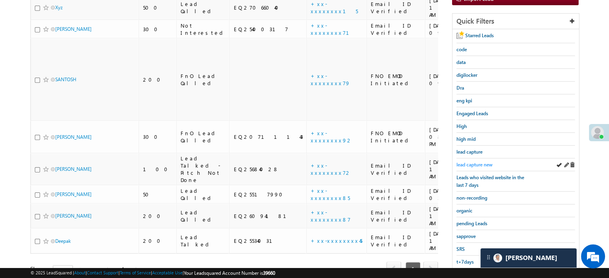
click at [456, 162] on span "lead capture new" at bounding box center [474, 165] width 36 height 6
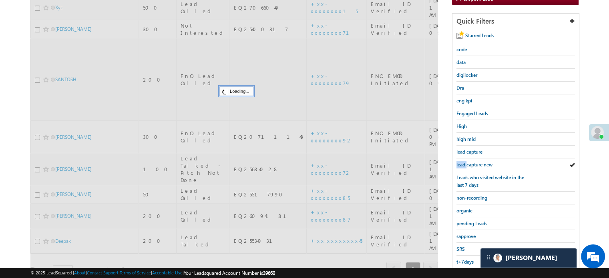
click at [456, 162] on span "lead capture new" at bounding box center [474, 165] width 36 height 6
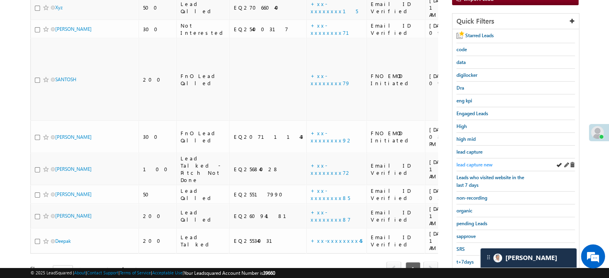
click at [479, 162] on span "lead capture new" at bounding box center [474, 165] width 36 height 6
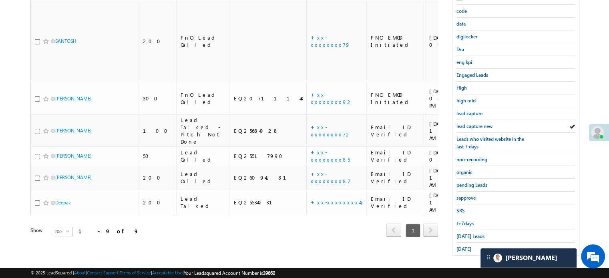
scroll to position [172, 0]
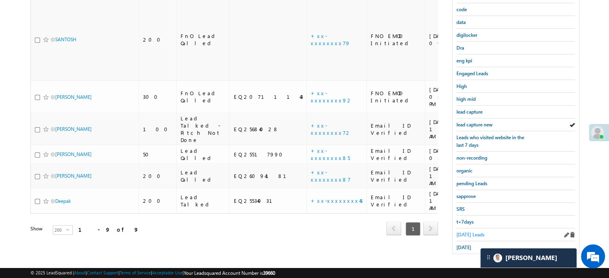
click at [466, 231] on link "[DATE] Leads" at bounding box center [470, 235] width 28 height 8
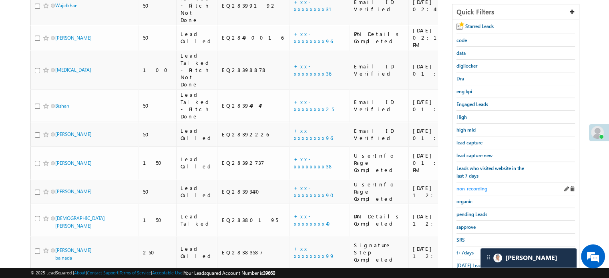
scroll to position [143, 0]
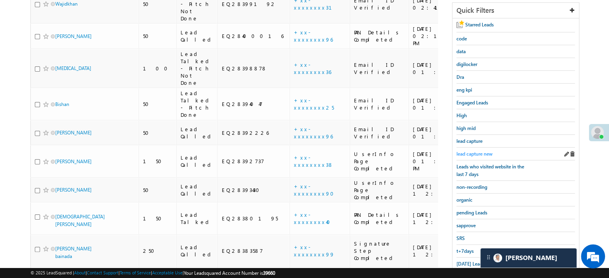
click at [474, 151] on span "lead capture new" at bounding box center [474, 154] width 36 height 6
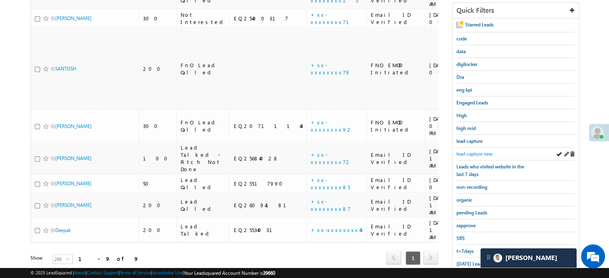
click at [475, 151] on span "lead capture new" at bounding box center [474, 154] width 36 height 6
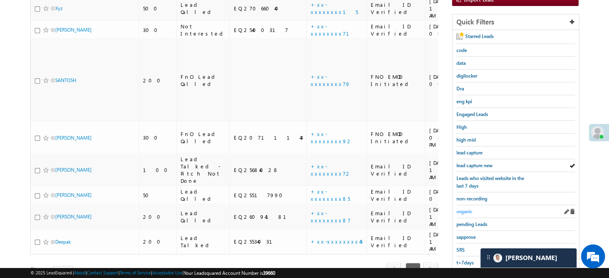
scroll to position [172, 0]
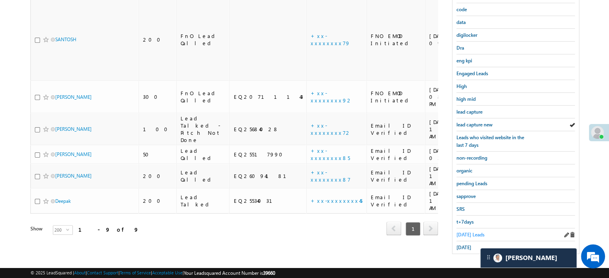
click at [468, 233] on span "[DATE] Leads" at bounding box center [470, 235] width 28 height 6
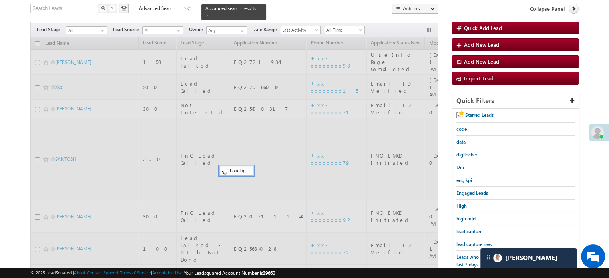
scroll to position [52, 0]
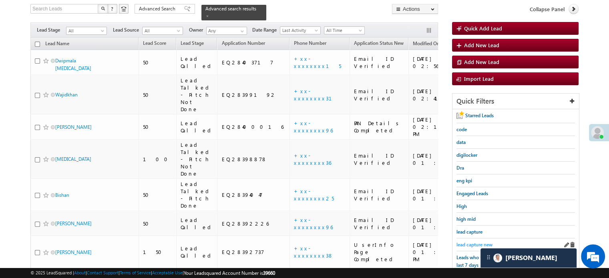
click at [471, 242] on span "lead capture new" at bounding box center [474, 245] width 36 height 6
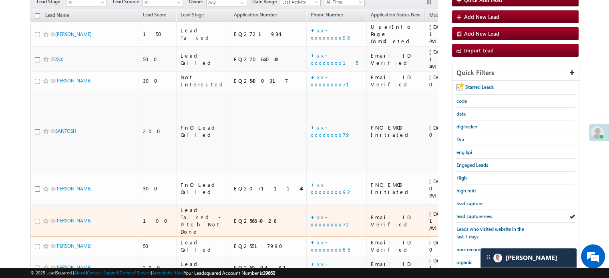
scroll to position [92, 0]
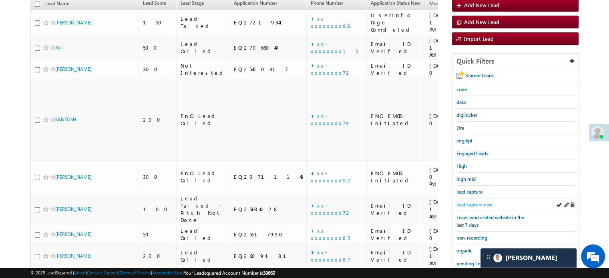
click at [477, 202] on span "lead capture new" at bounding box center [474, 205] width 36 height 6
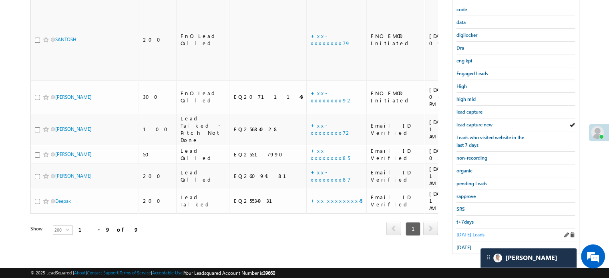
click at [464, 232] on span "[DATE] Leads" at bounding box center [470, 235] width 28 height 6
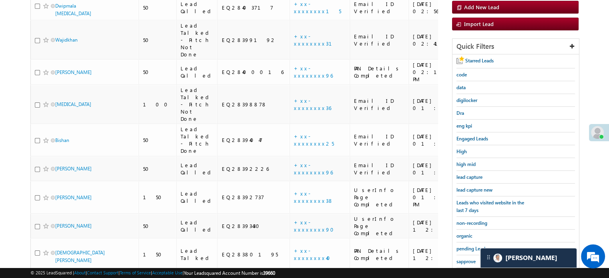
scroll to position [103, 0]
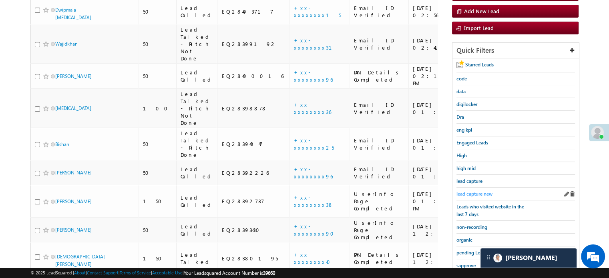
click at [462, 191] on span "lead capture new" at bounding box center [474, 194] width 36 height 6
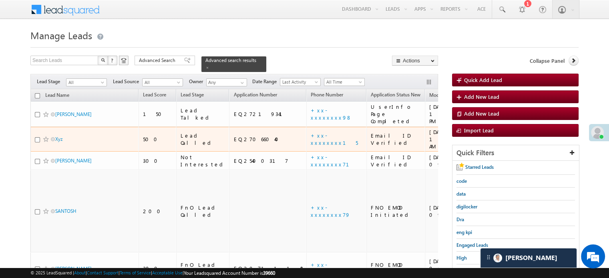
scroll to position [80, 0]
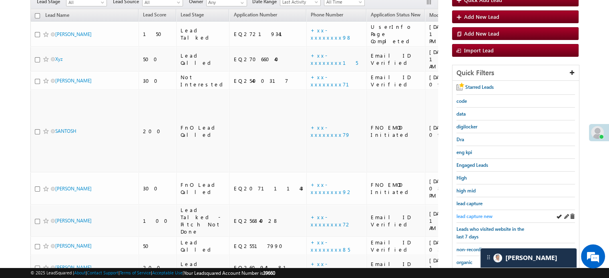
click at [472, 213] on span "lead capture new" at bounding box center [474, 216] width 36 height 6
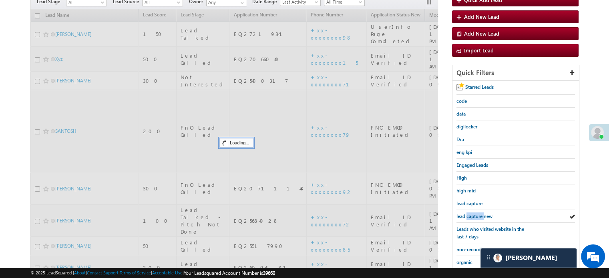
click at [472, 213] on span "lead capture new" at bounding box center [474, 216] width 36 height 6
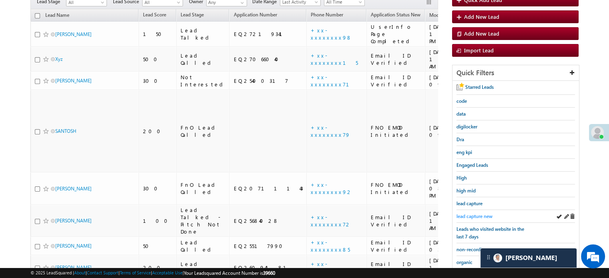
click at [461, 213] on span "lead capture new" at bounding box center [474, 216] width 36 height 6
click at [476, 213] on span "lead capture new" at bounding box center [474, 216] width 36 height 6
click at [469, 213] on span "lead capture new" at bounding box center [474, 216] width 36 height 6
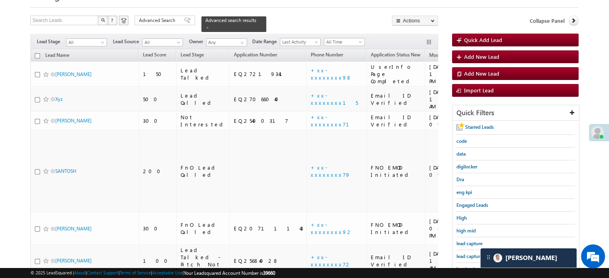
scroll to position [0, 0]
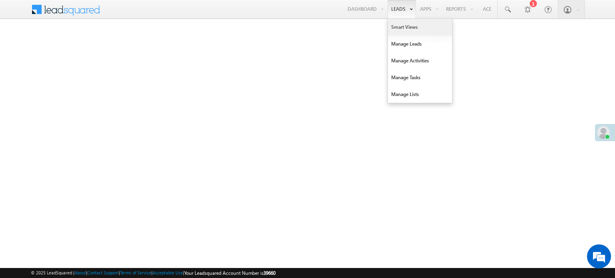
click at [400, 28] on link "Smart Views" at bounding box center [420, 27] width 64 height 17
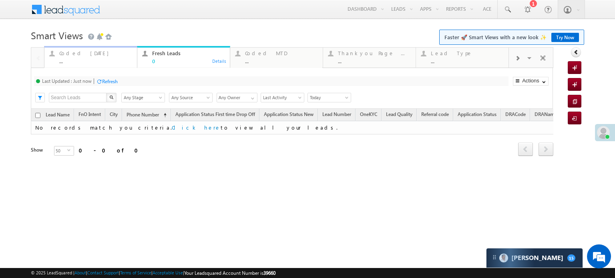
click at [77, 50] on div "Coded [DATE]" at bounding box center [95, 53] width 73 height 6
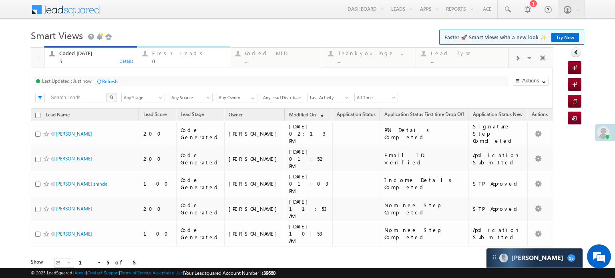
click at [183, 56] on div "Fresh Leads" at bounding box center [188, 53] width 73 height 6
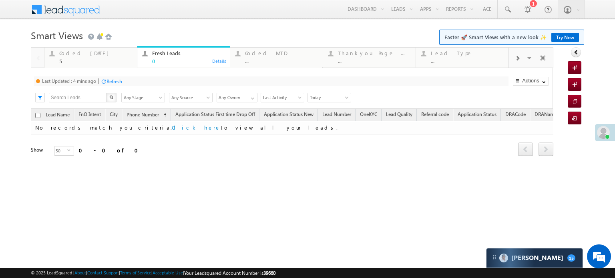
click at [125, 81] on div "Last Updated : 4 mins ago Refresh Refreshing..." at bounding box center [271, 81] width 474 height 10
click at [122, 81] on div "Refresh" at bounding box center [115, 81] width 16 height 6
